Goal: Information Seeking & Learning: Learn about a topic

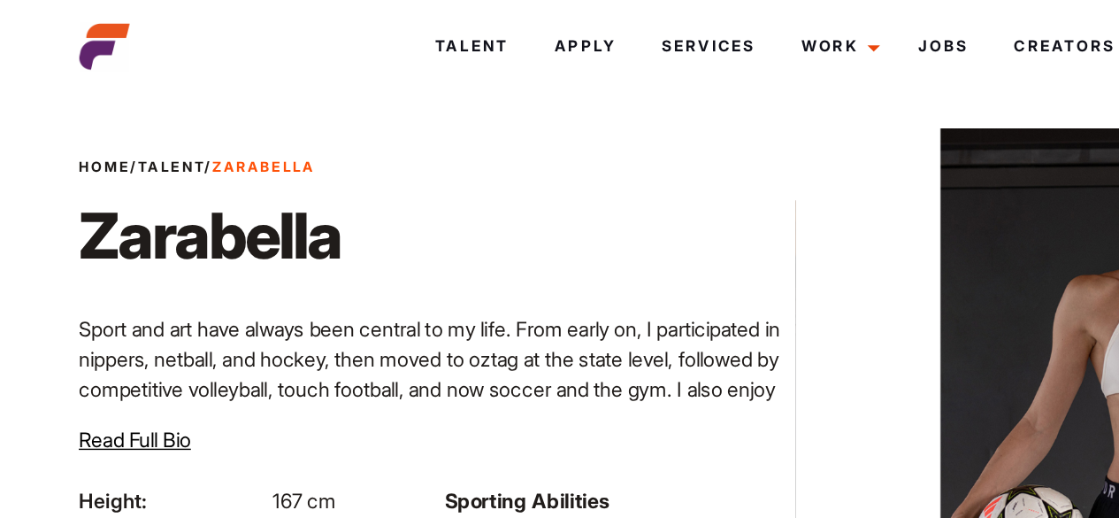
scroll to position [23, 0]
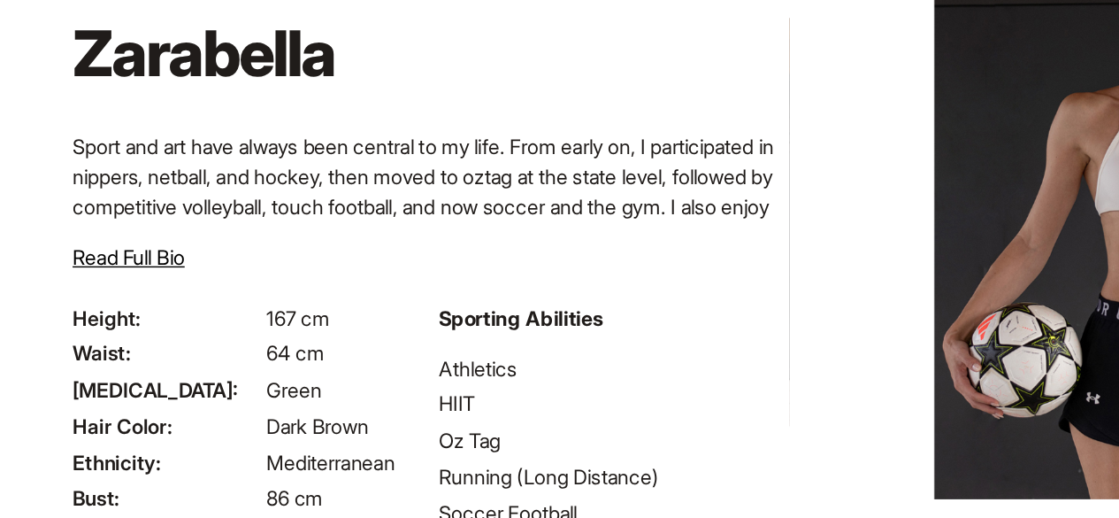
click at [84, 319] on div "Home / Talent / [PERSON_NAME] Sport and art have always been central to my life…" at bounding box center [302, 225] width 515 height 231
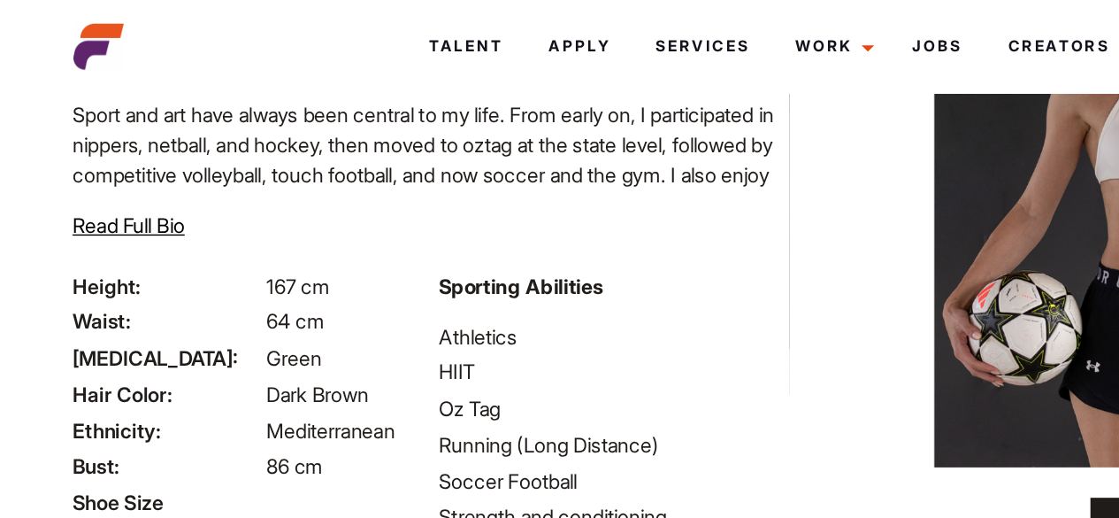
scroll to position [0, 0]
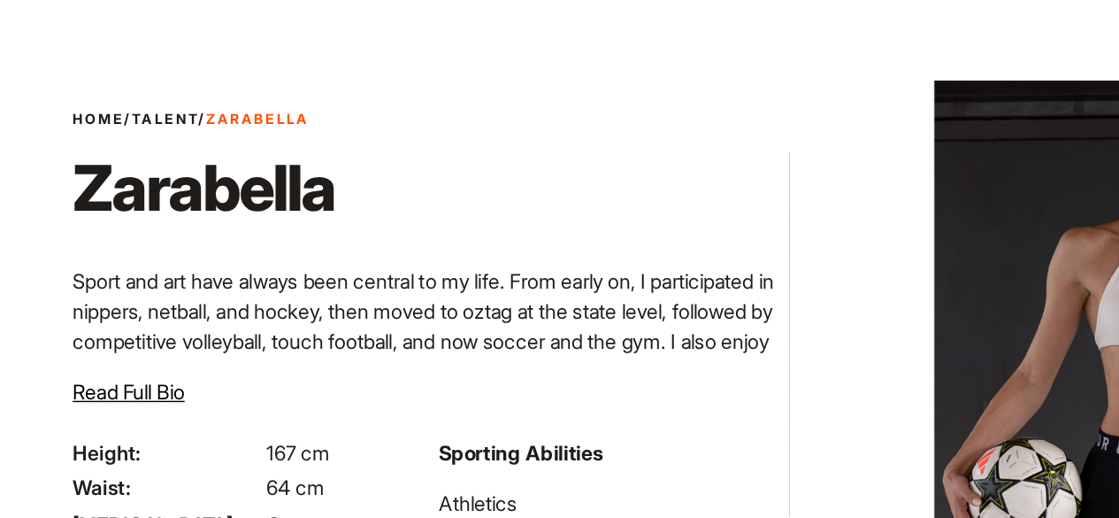
click at [103, 329] on span "Read Full Bio" at bounding box center [95, 332] width 79 height 18
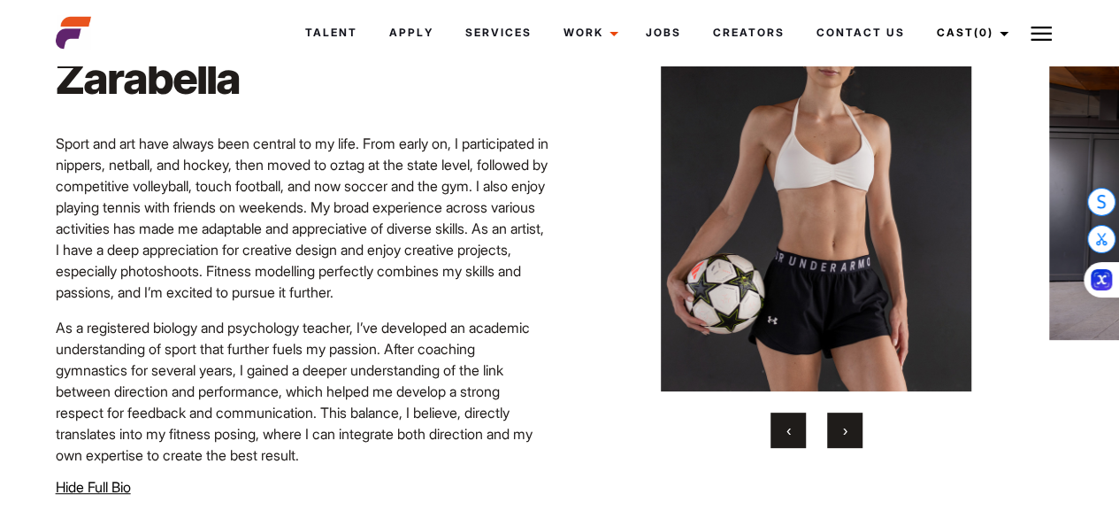
scroll to position [123, 0]
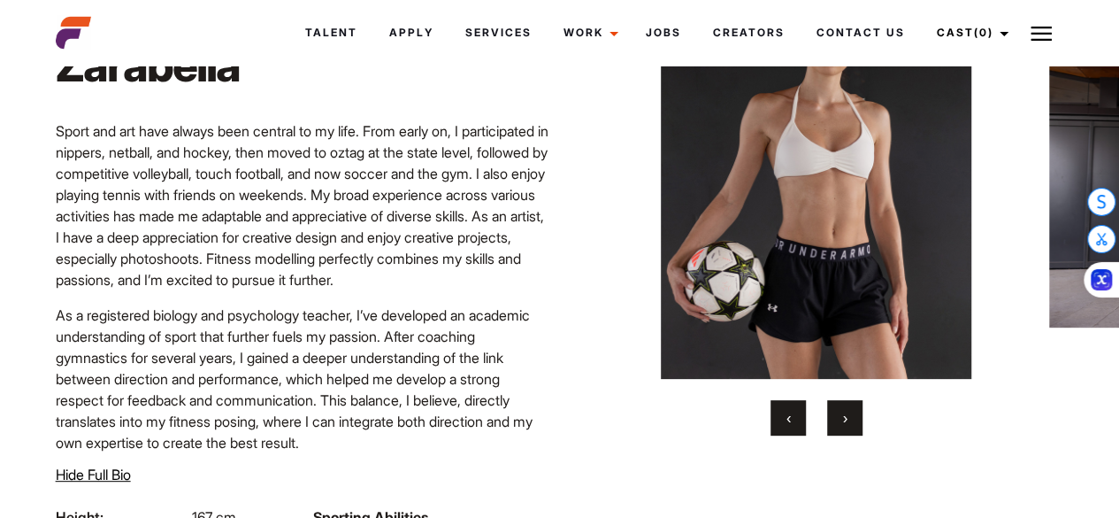
click at [844, 433] on button "›" at bounding box center [844, 417] width 35 height 35
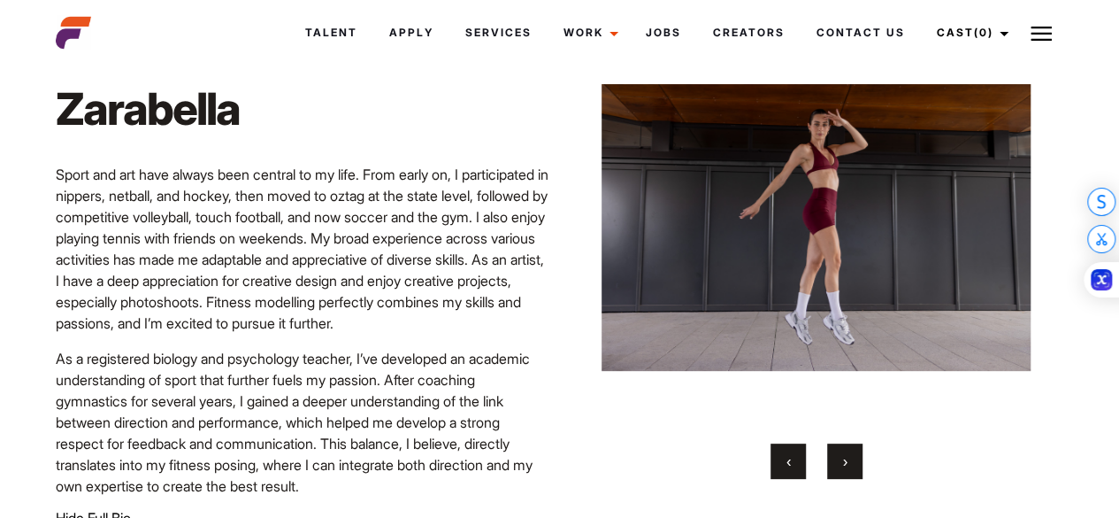
scroll to position [79, 0]
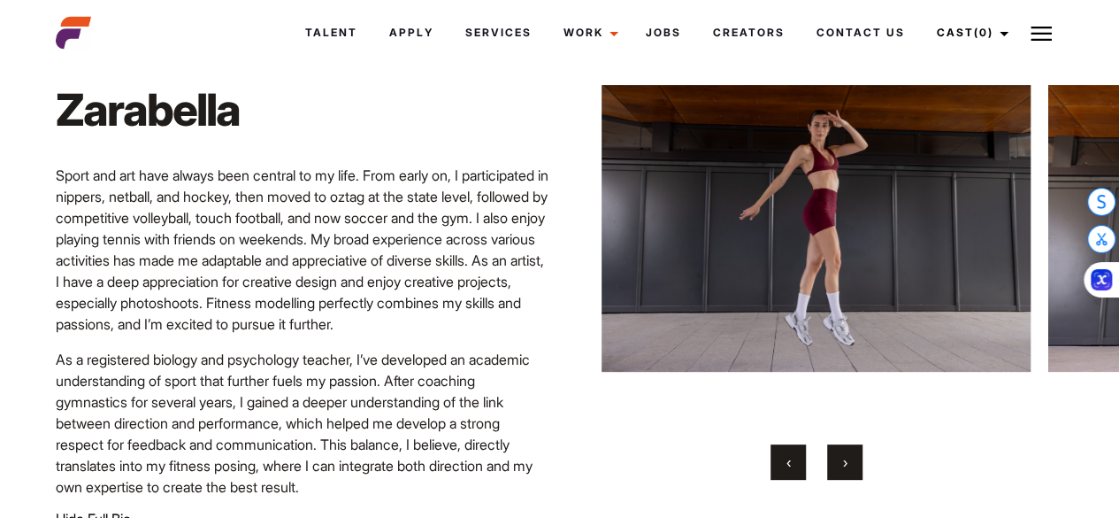
click at [851, 454] on button "›" at bounding box center [844, 461] width 35 height 35
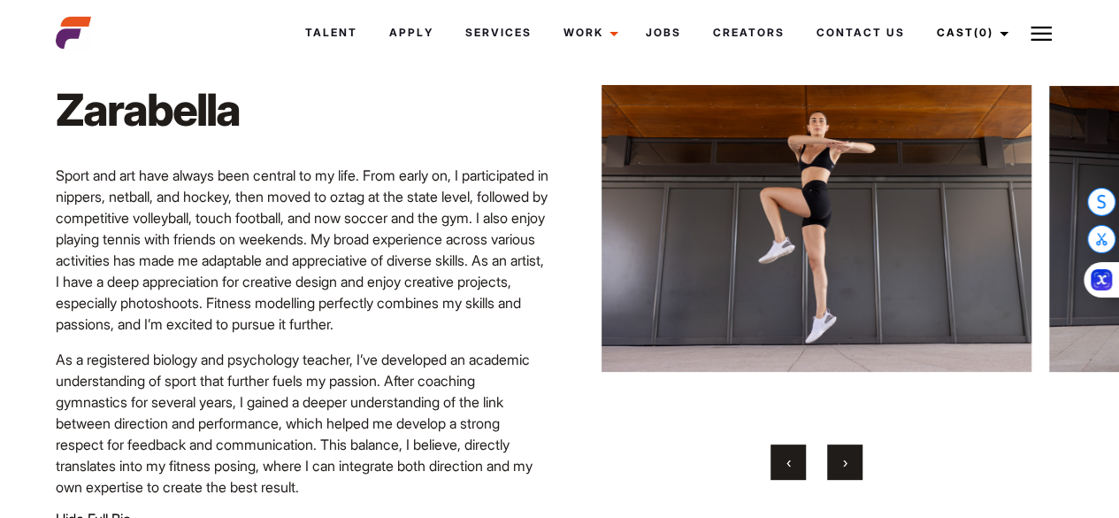
click at [844, 461] on span "›" at bounding box center [845, 462] width 4 height 18
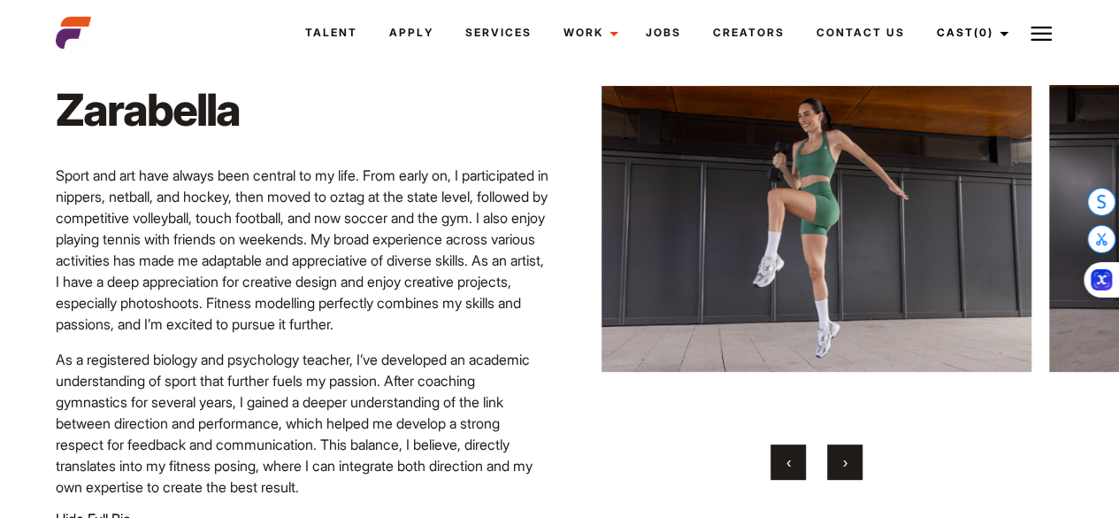
click at [843, 465] on span "›" at bounding box center [845, 462] width 4 height 18
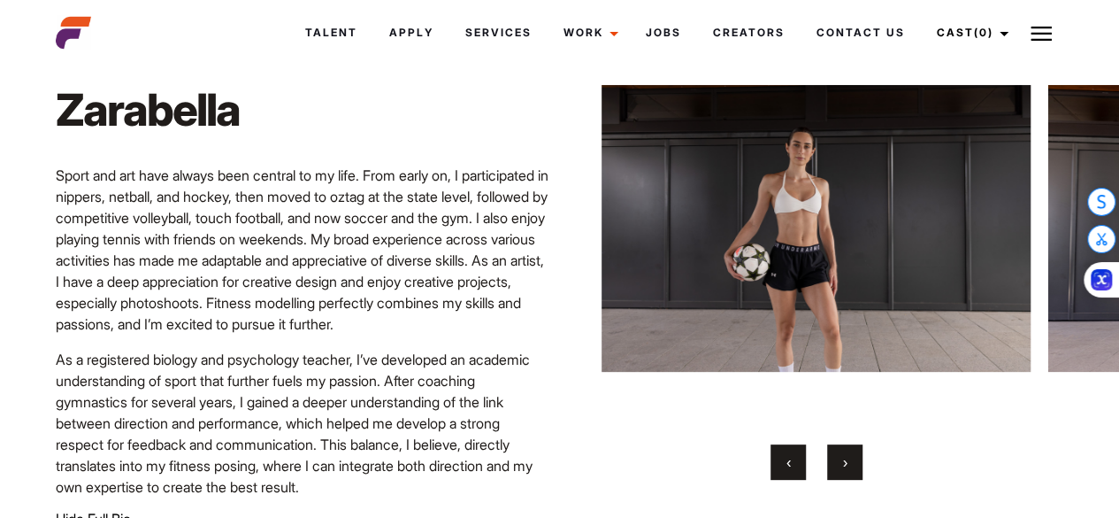
drag, startPoint x: 842, startPoint y: 465, endPoint x: 844, endPoint y: 433, distance: 31.9
click at [844, 433] on div "‹ ›" at bounding box center [817, 257] width 430 height 445
click at [840, 465] on button "›" at bounding box center [844, 461] width 35 height 35
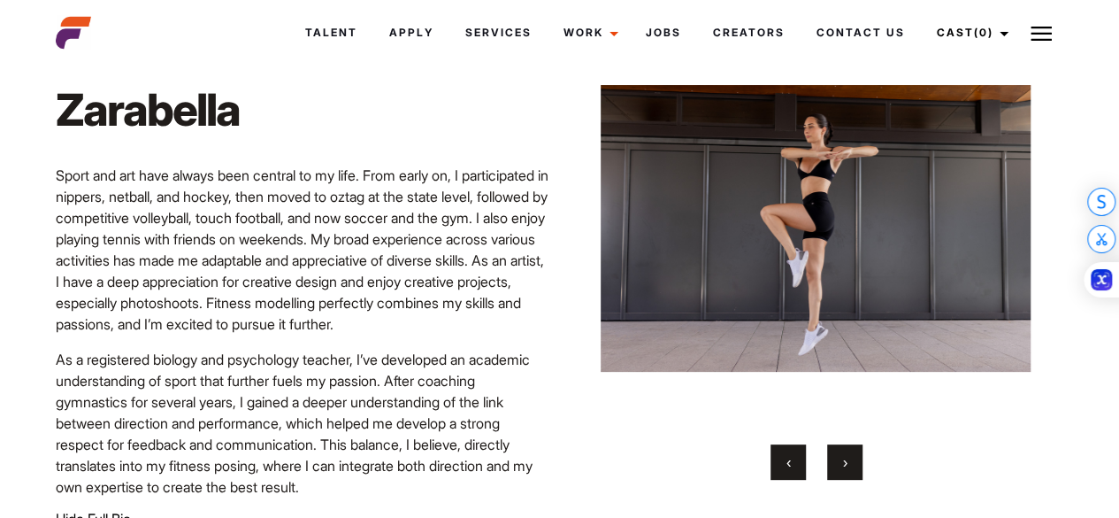
click at [840, 465] on button "›" at bounding box center [844, 461] width 35 height 35
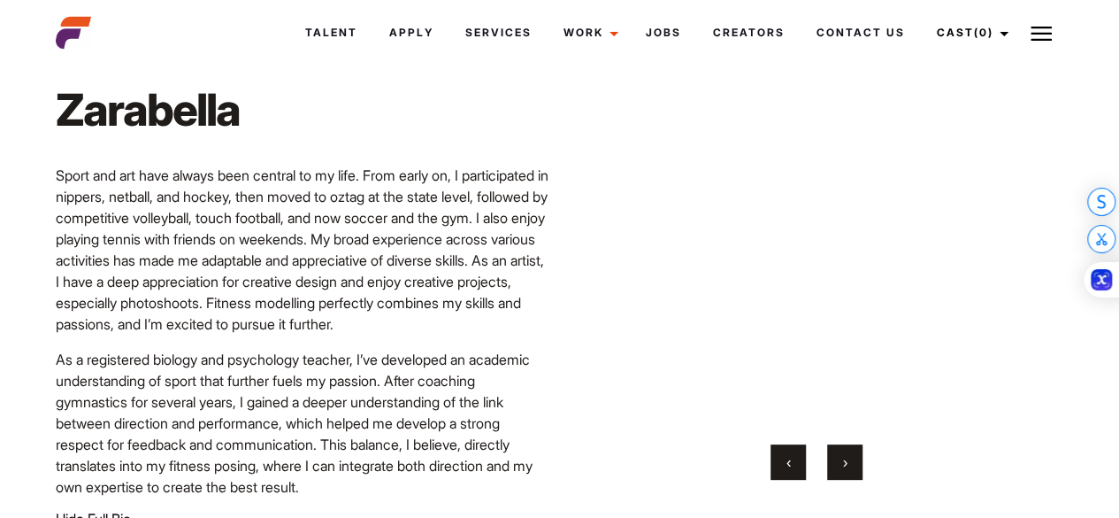
click at [840, 465] on button "›" at bounding box center [844, 461] width 35 height 35
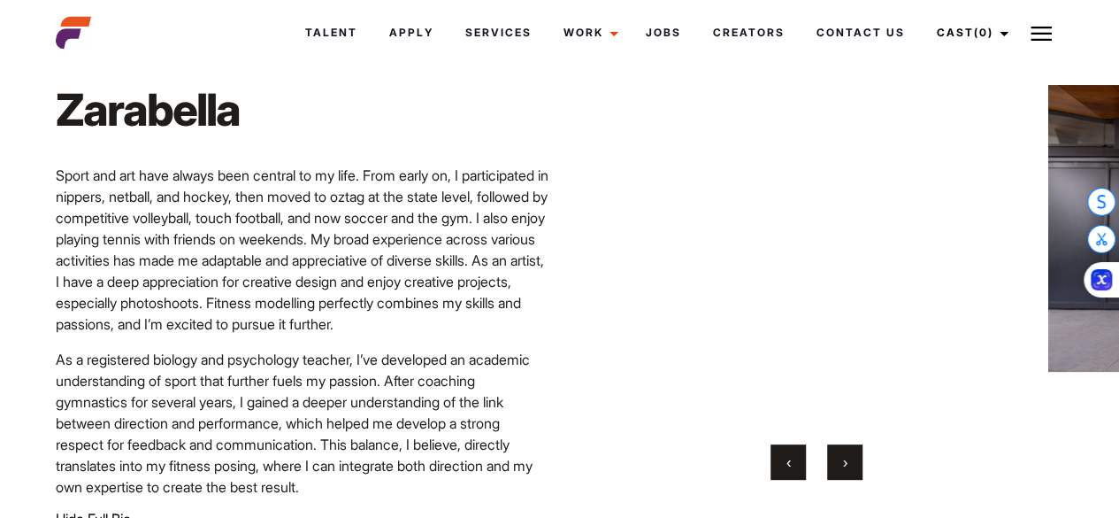
click at [840, 465] on button "›" at bounding box center [844, 461] width 35 height 35
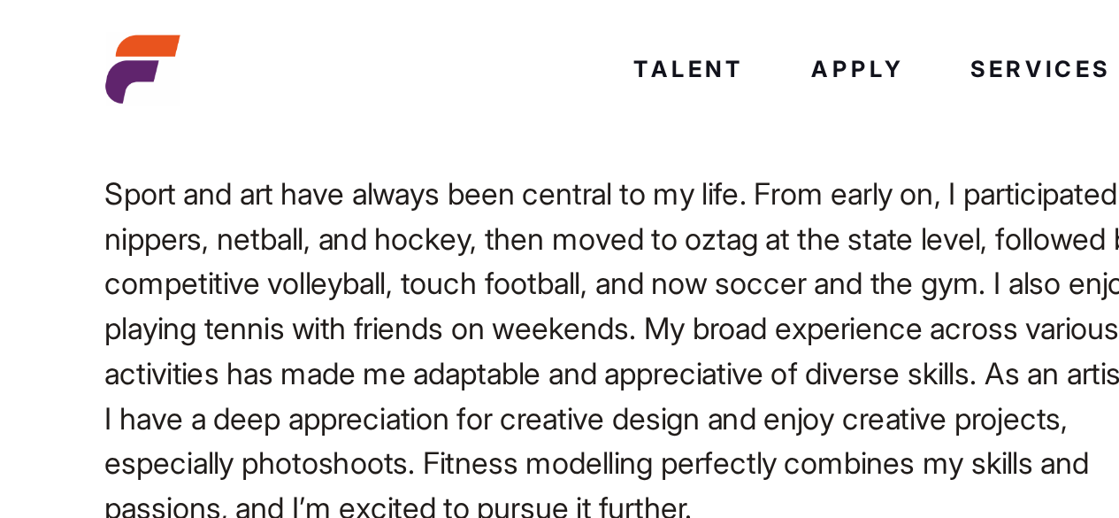
scroll to position [0, 0]
